Goal: Find contact information: Find contact information

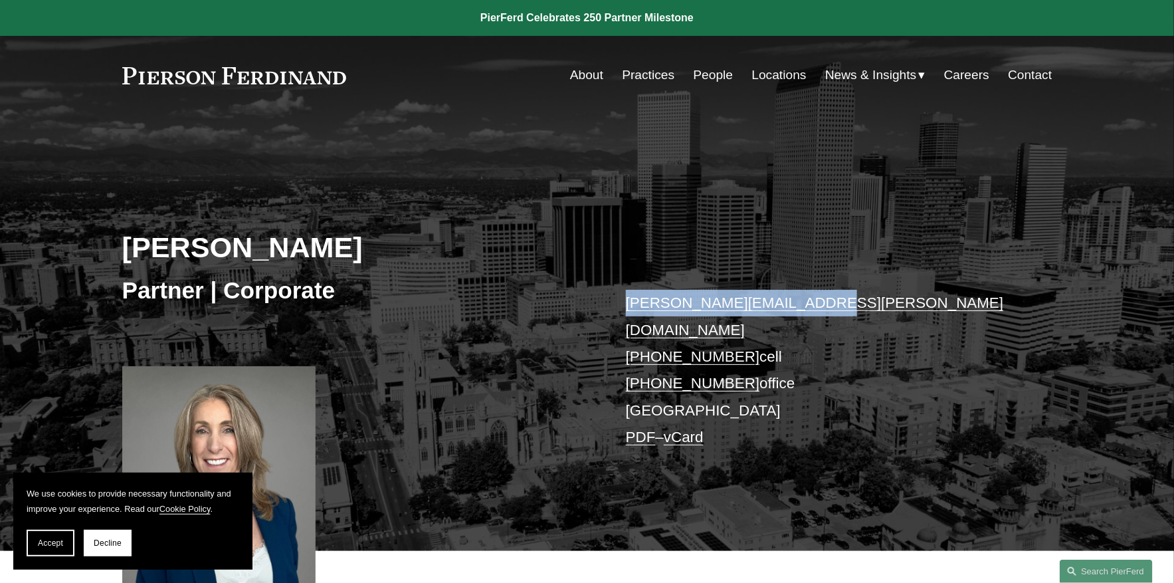
drag, startPoint x: 827, startPoint y: 300, endPoint x: 609, endPoint y: 304, distance: 218.7
click at [608, 304] on div "[PERSON_NAME] Partner | Corporate [PERSON_NAME][EMAIL_ADDRESS][PERSON_NAME][DOM…" at bounding box center [587, 350] width 1174 height 401
copy link "[PERSON_NAME][EMAIL_ADDRESS][PERSON_NAME][DOMAIN_NAME]"
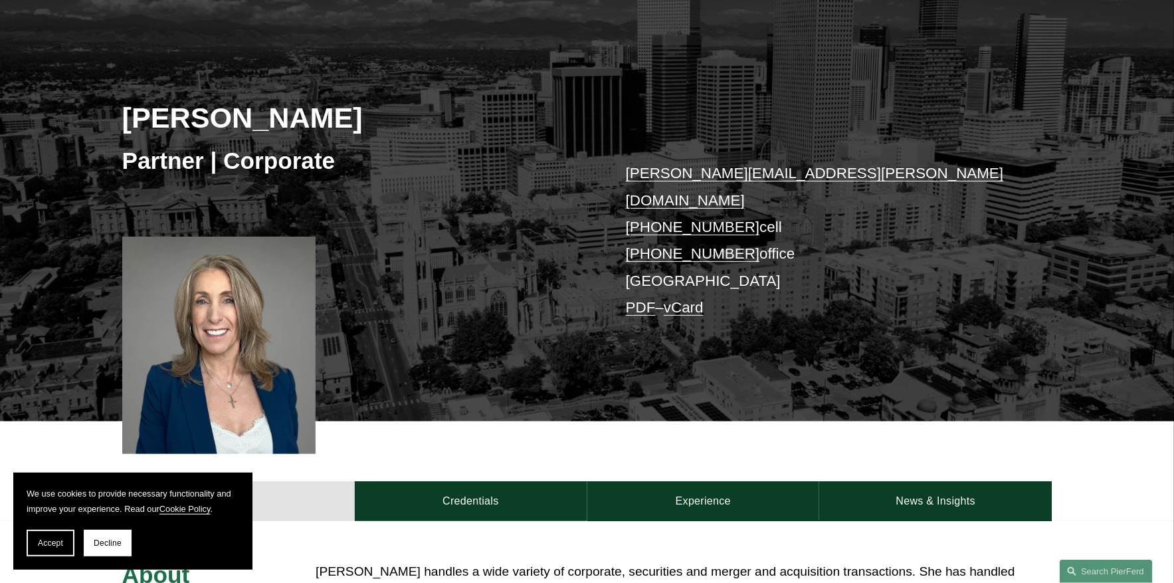
scroll to position [164, 0]
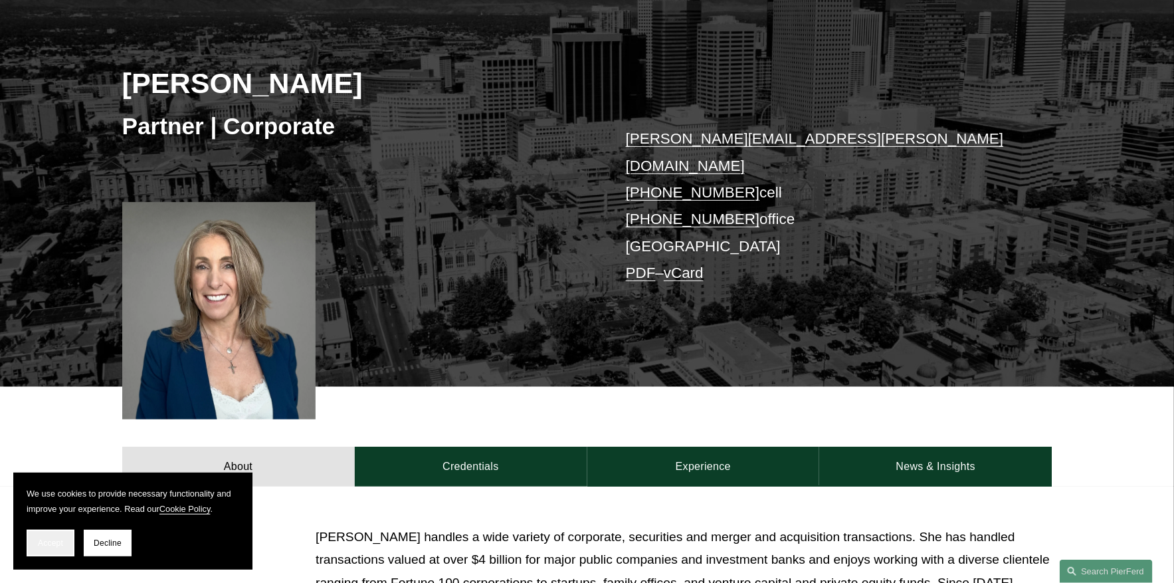
click at [63, 548] on button "Accept" at bounding box center [51, 543] width 48 height 27
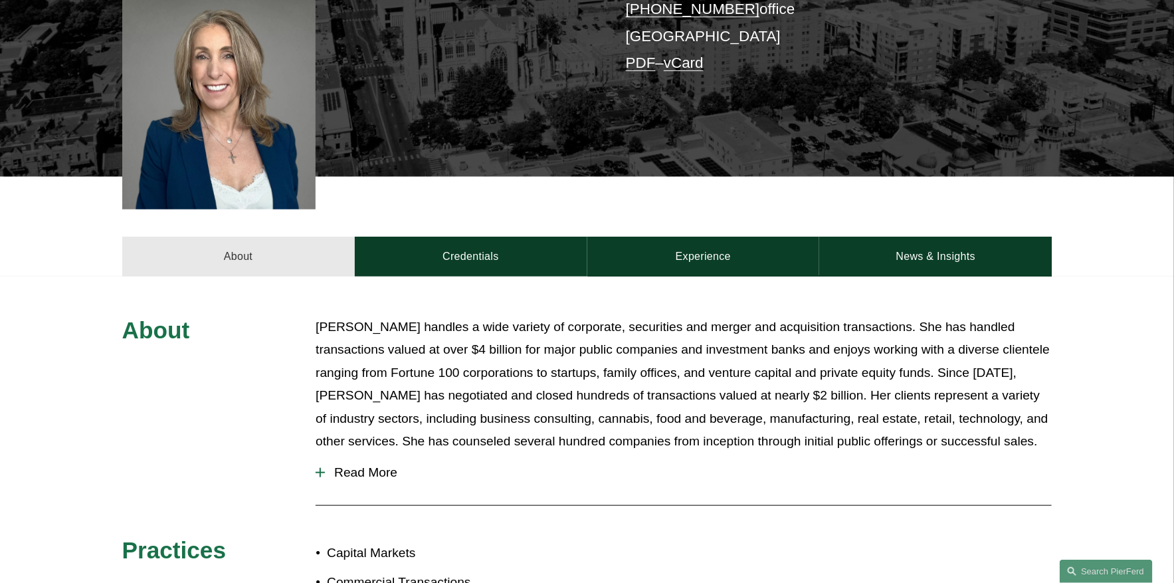
scroll to position [425, 0]
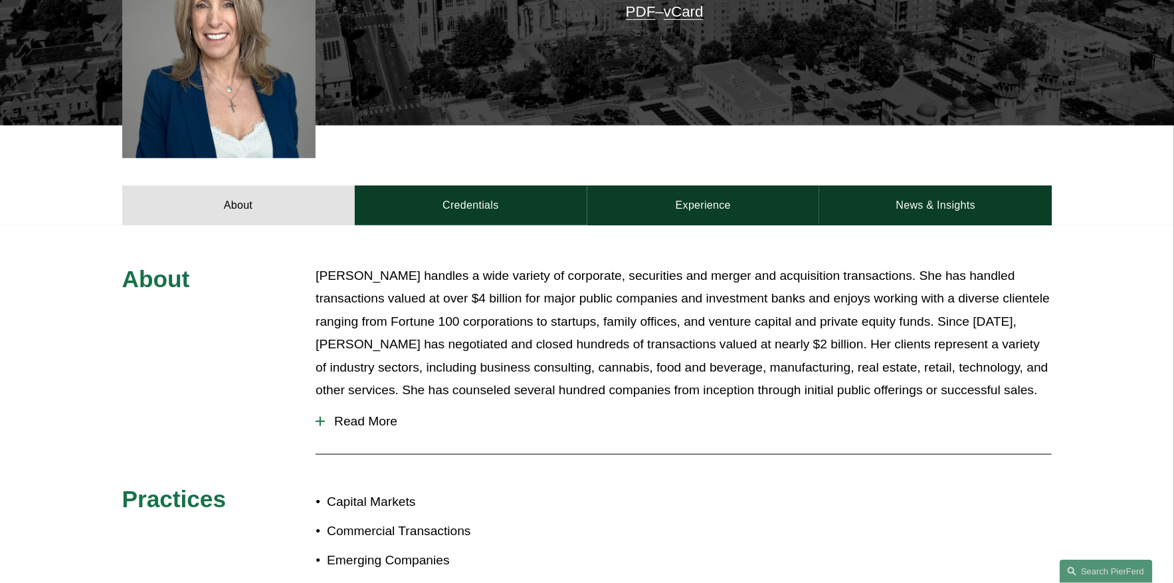
click at [370, 414] on span "Read More" at bounding box center [688, 421] width 727 height 15
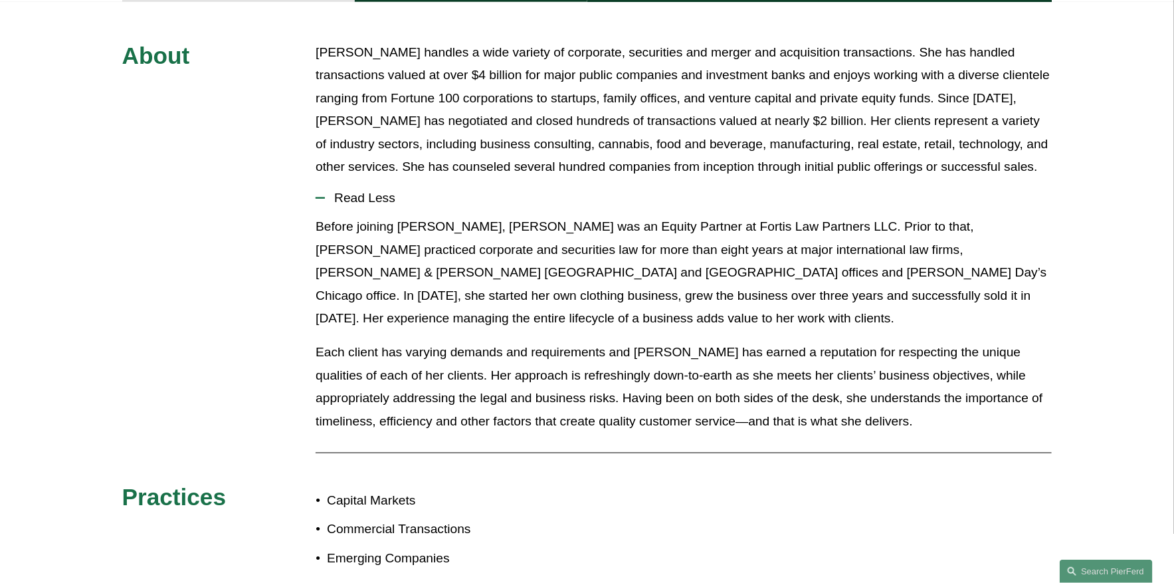
scroll to position [621, 0]
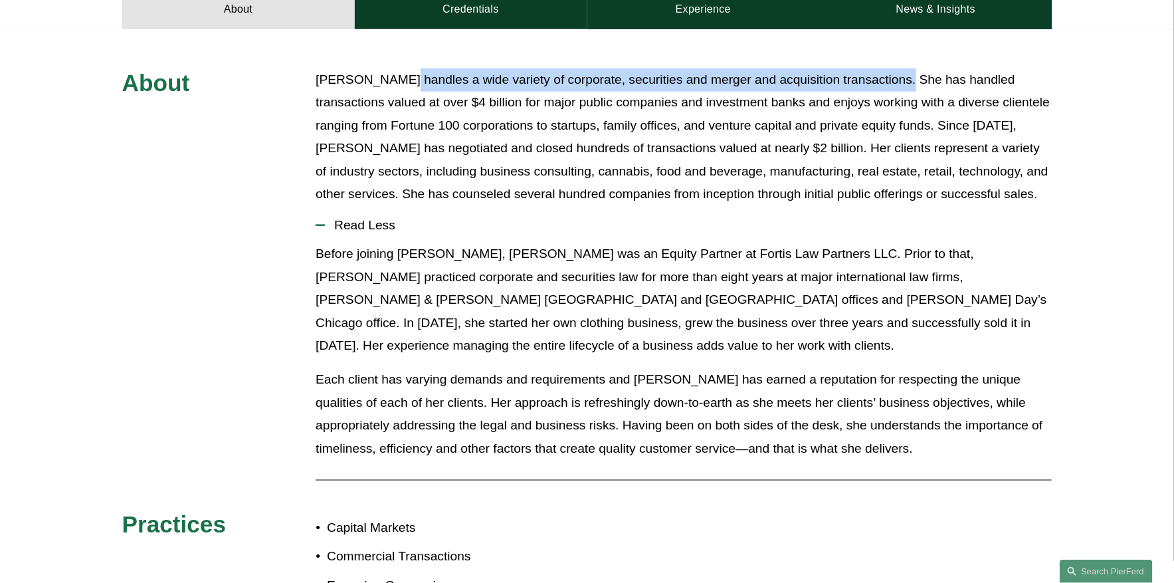
drag, startPoint x: 389, startPoint y: 65, endPoint x: 890, endPoint y: 58, distance: 501.1
click at [890, 68] on p "[PERSON_NAME] handles a wide variety of corporate, securities and merger and ac…" at bounding box center [684, 137] width 736 height 138
copy p "handles a wide variety of corporate, securities and merger and acquisition tran…"
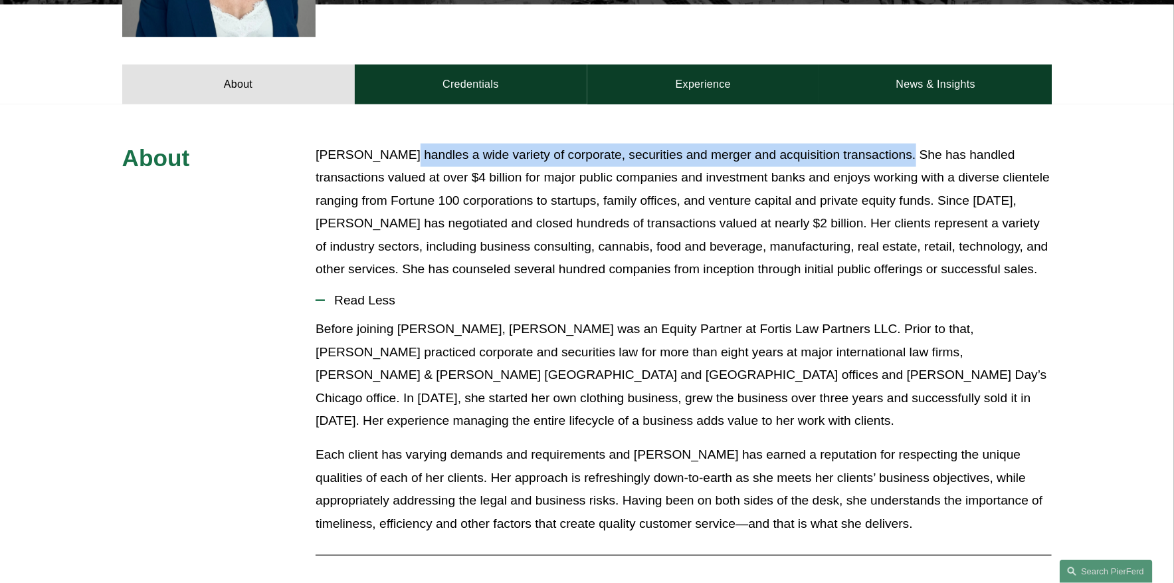
scroll to position [537, 0]
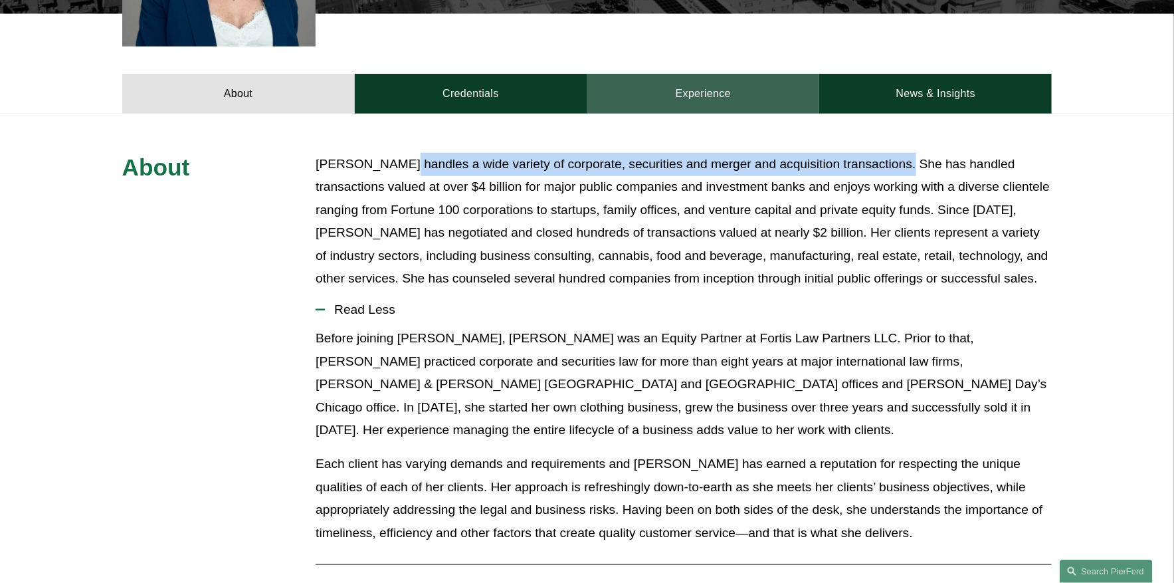
click at [771, 74] on link "Experience" at bounding box center [703, 94] width 233 height 40
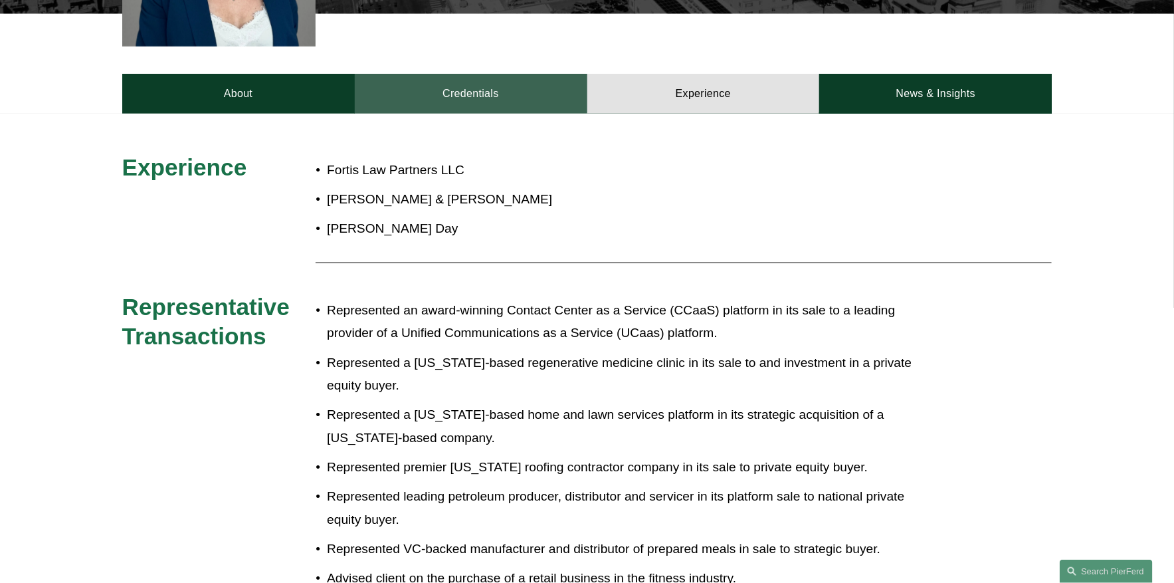
click at [527, 74] on link "Credentials" at bounding box center [471, 94] width 233 height 40
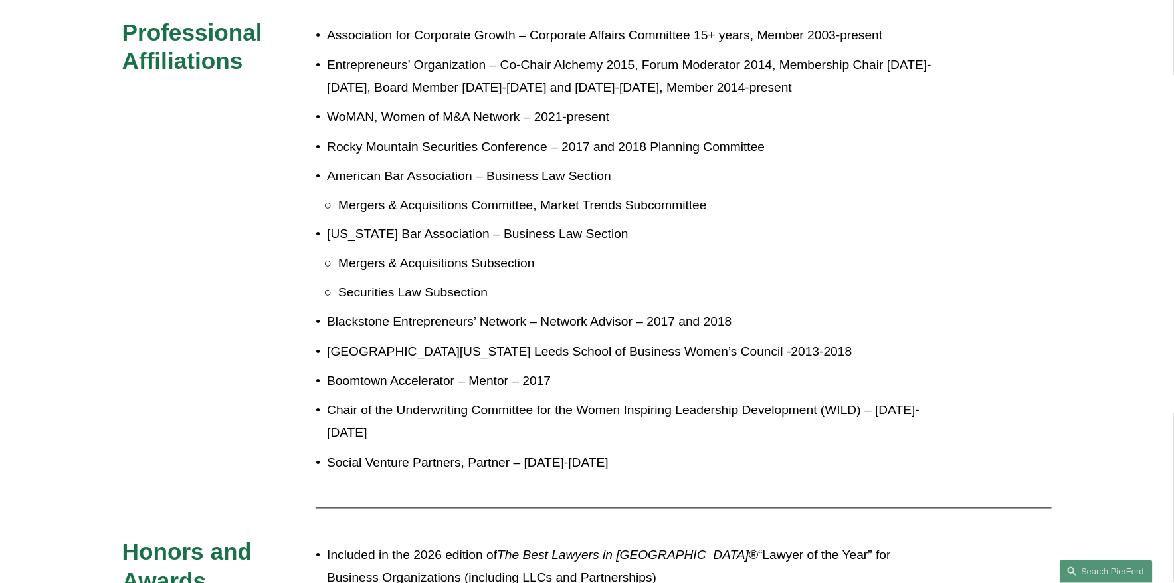
scroll to position [583, 0]
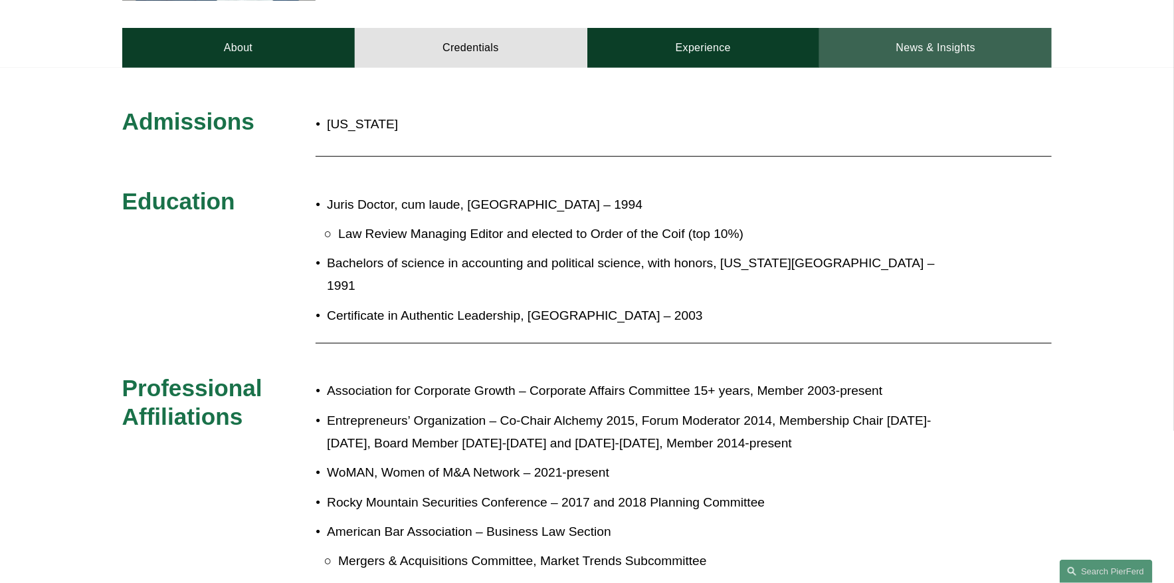
click at [944, 28] on link "News & Insights" at bounding box center [935, 48] width 233 height 40
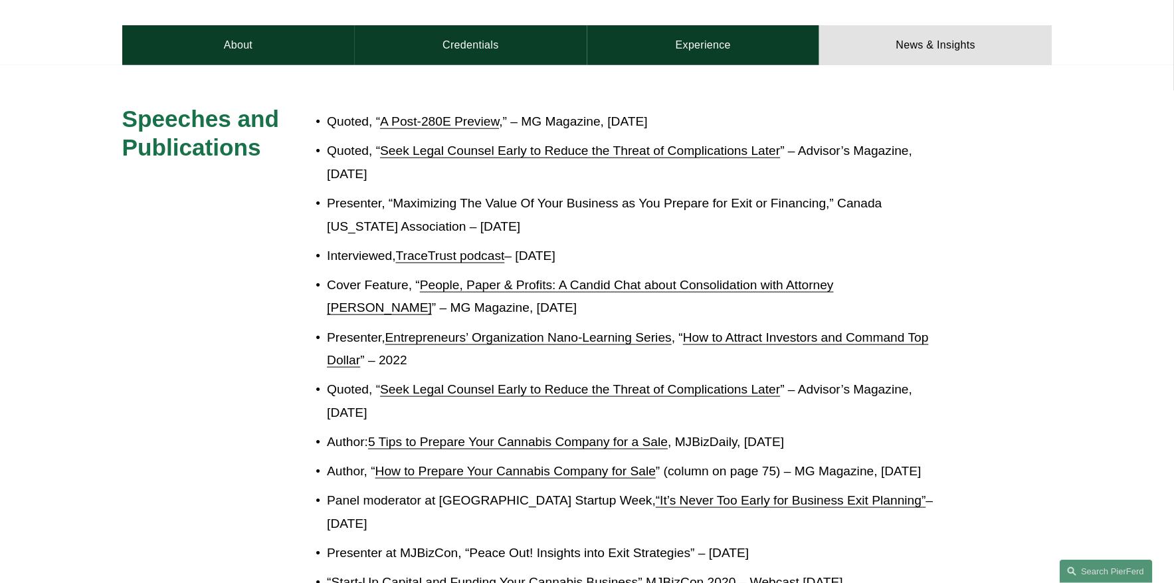
scroll to position [547, 0]
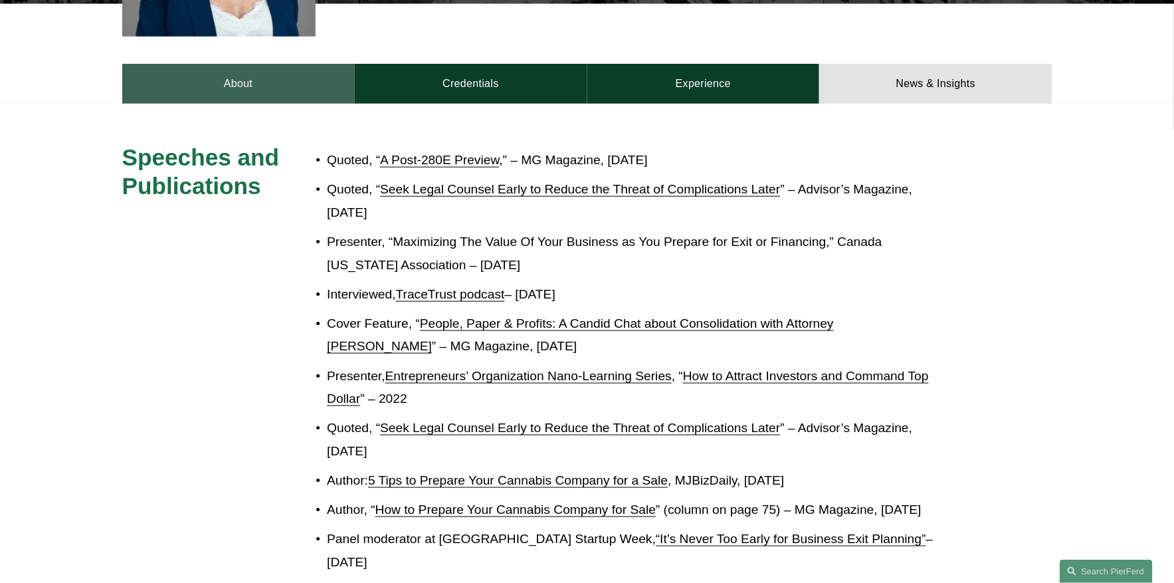
click at [296, 66] on link "About" at bounding box center [238, 84] width 233 height 40
